Goal: Navigation & Orientation: Find specific page/section

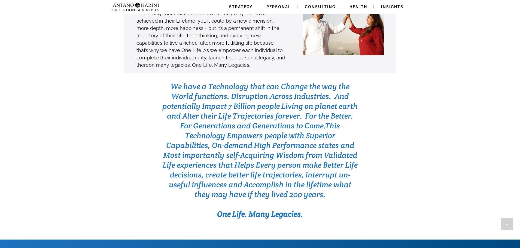
scroll to position [1670, 0]
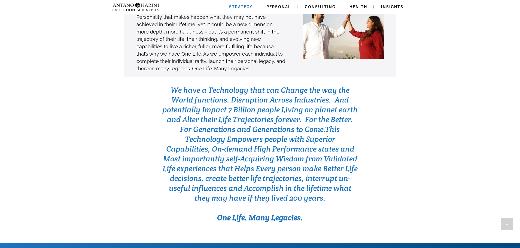
click at [237, 9] on link "Strategy" at bounding box center [241, 7] width 37 height 14
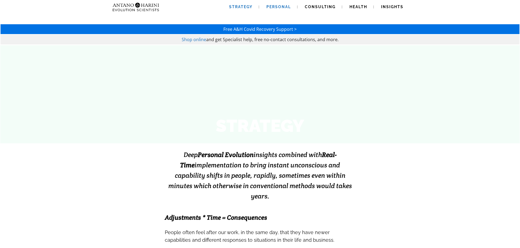
click at [271, 8] on span "Personal" at bounding box center [279, 7] width 25 height 4
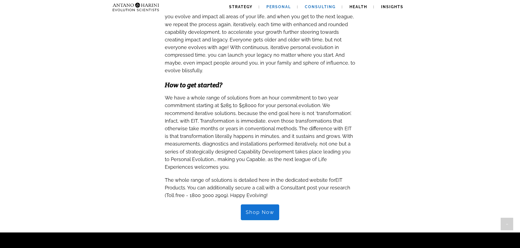
scroll to position [473, 0]
click at [319, 6] on span "Consulting" at bounding box center [320, 7] width 31 height 4
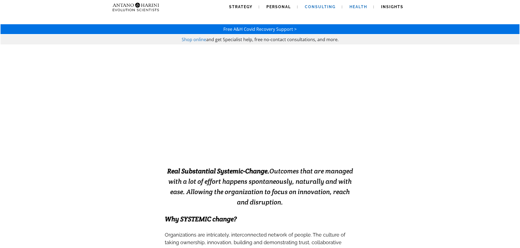
click at [361, 7] on span "Health" at bounding box center [359, 7] width 18 height 4
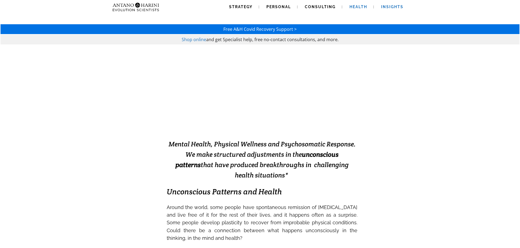
click at [400, 9] on link "Insights" at bounding box center [392, 7] width 35 height 14
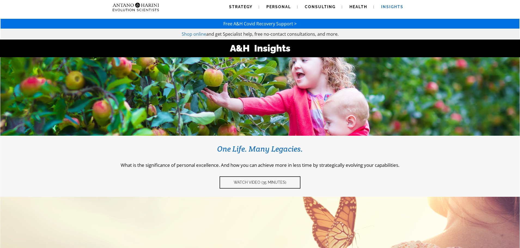
scroll to position [5, 0]
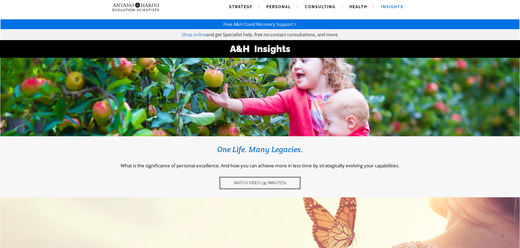
click at [139, 8] on img at bounding box center [124, 7] width 29 height 14
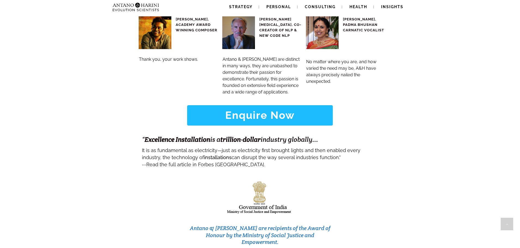
scroll to position [2163, 0]
click at [263, 109] on strong "Enquire Now" at bounding box center [260, 115] width 70 height 12
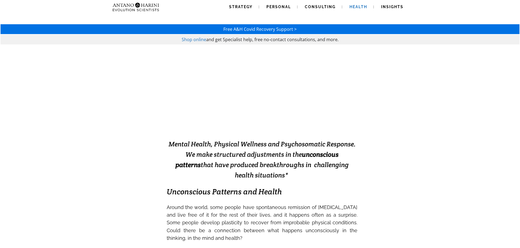
click at [243, 30] on span "Free A&H Covid Recovery Support >" at bounding box center [260, 29] width 73 height 6
click at [139, 6] on img at bounding box center [124, 7] width 29 height 14
